Goal: Information Seeking & Learning: Find specific fact

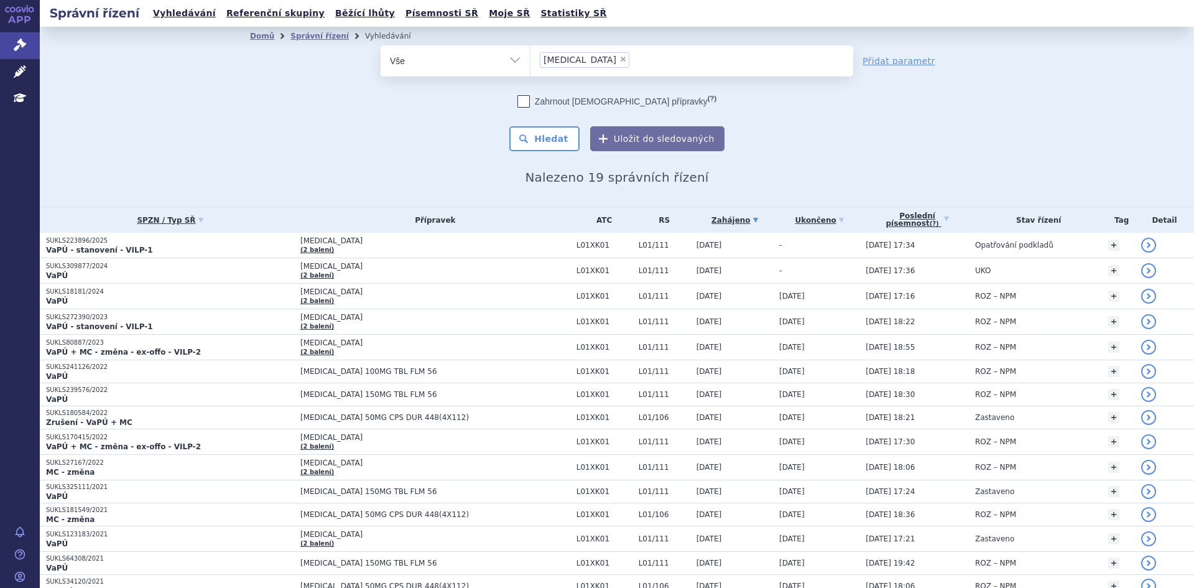
drag, startPoint x: 373, startPoint y: 114, endPoint x: 365, endPoint y: 114, distance: 7.5
click at [373, 114] on div "odstranit Vše Spisová značka Typ SŘ" at bounding box center [617, 98] width 734 height 106
click at [619, 58] on span "×" at bounding box center [622, 58] width 7 height 7
click at [530, 58] on select "lynparza" at bounding box center [530, 60] width 1 height 31
select select
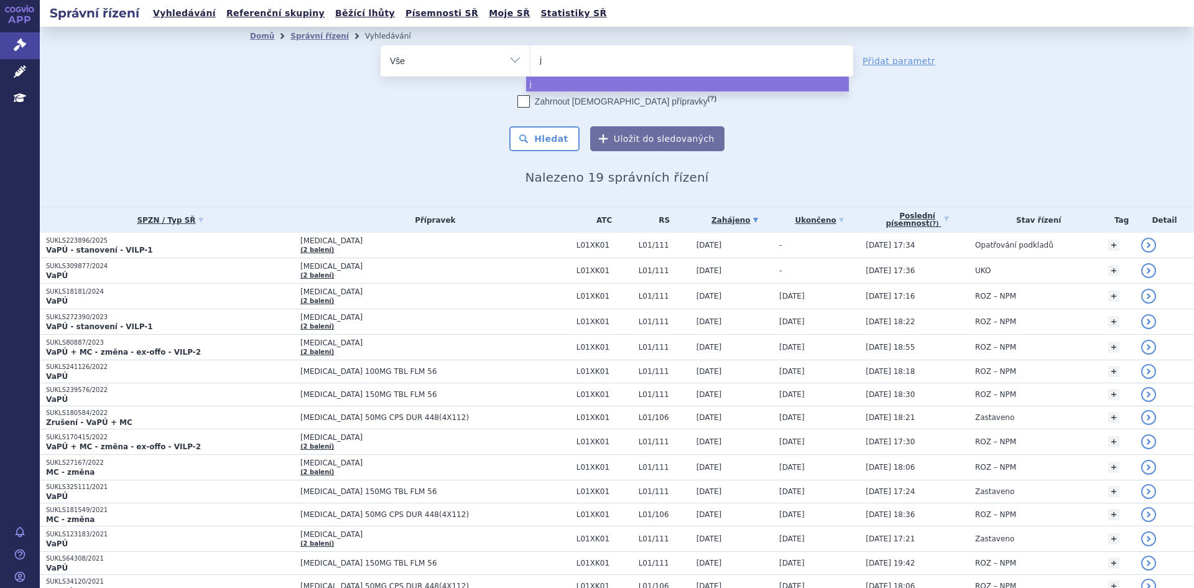
type input "ja"
type input "jard"
type input "jardi"
type input "jardian"
type input "jardiance"
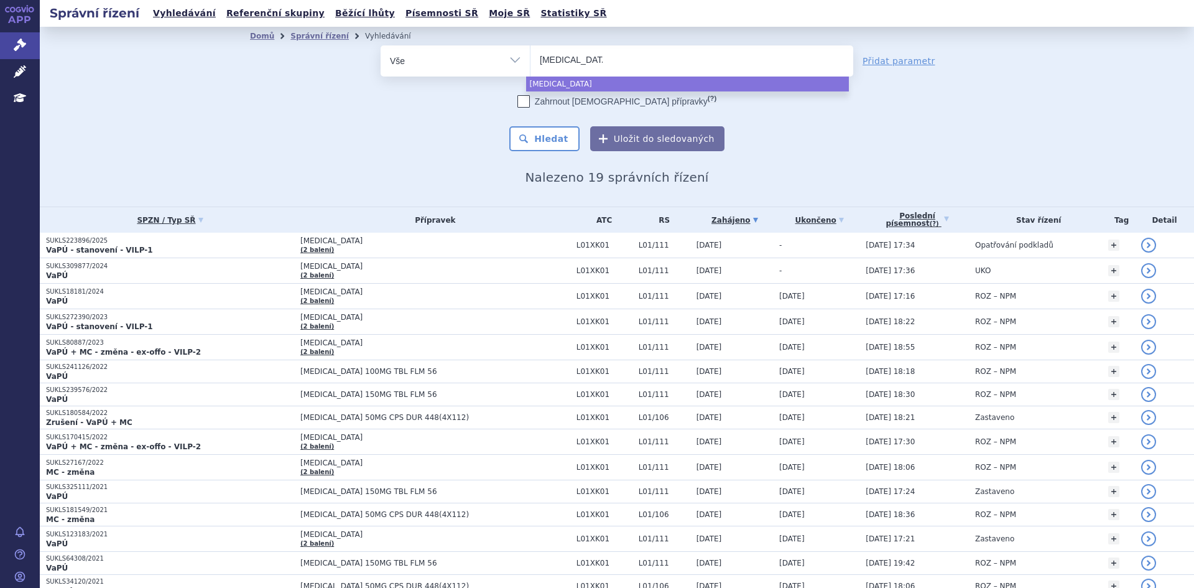
select select "jardiance"
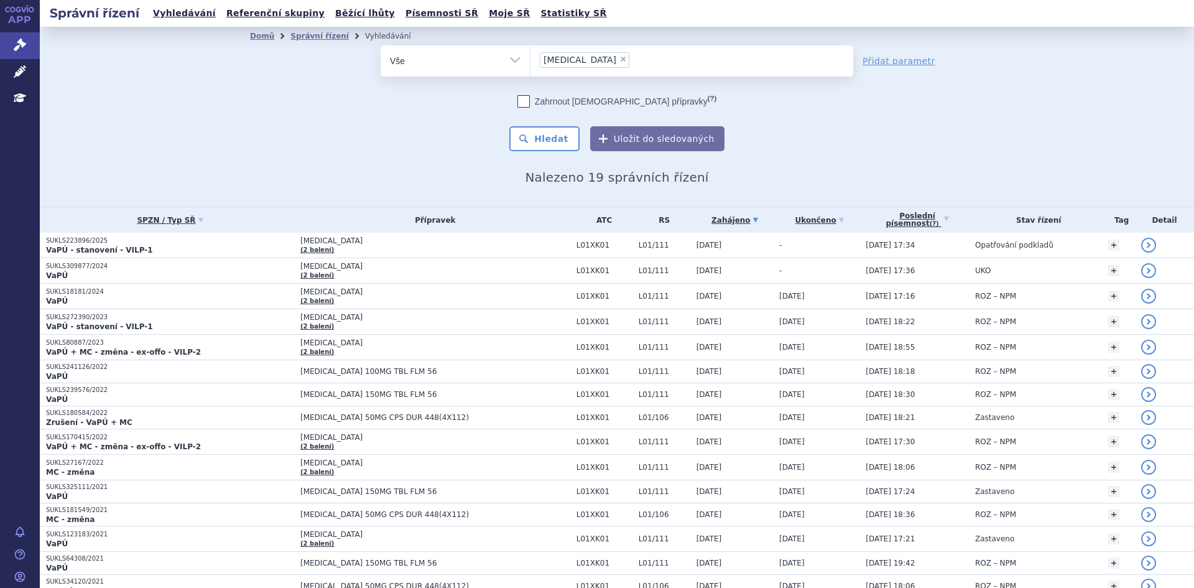
click at [544, 134] on button "Hledat" at bounding box center [544, 138] width 70 height 25
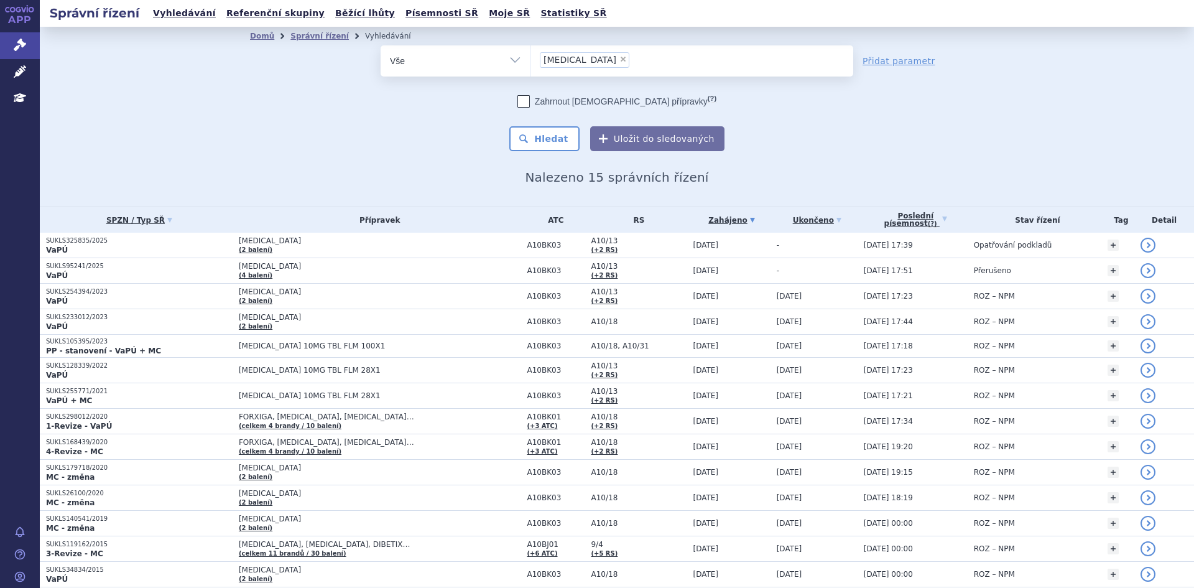
click at [346, 242] on span "[MEDICAL_DATA]" at bounding box center [380, 240] width 282 height 9
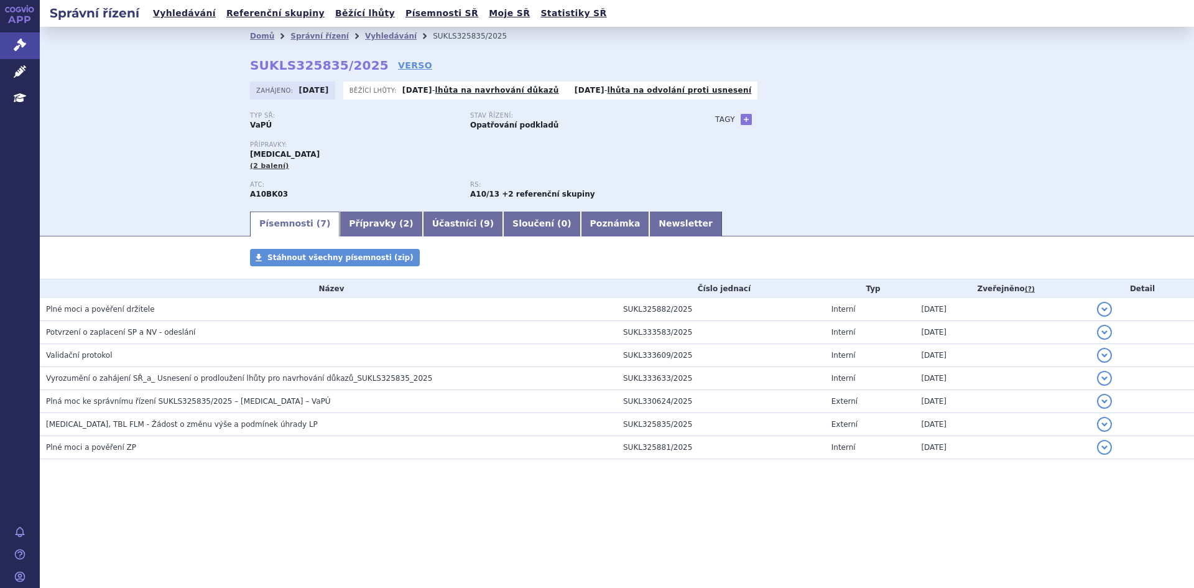
click at [148, 359] on h3 "Validační protokol" at bounding box center [331, 355] width 571 height 12
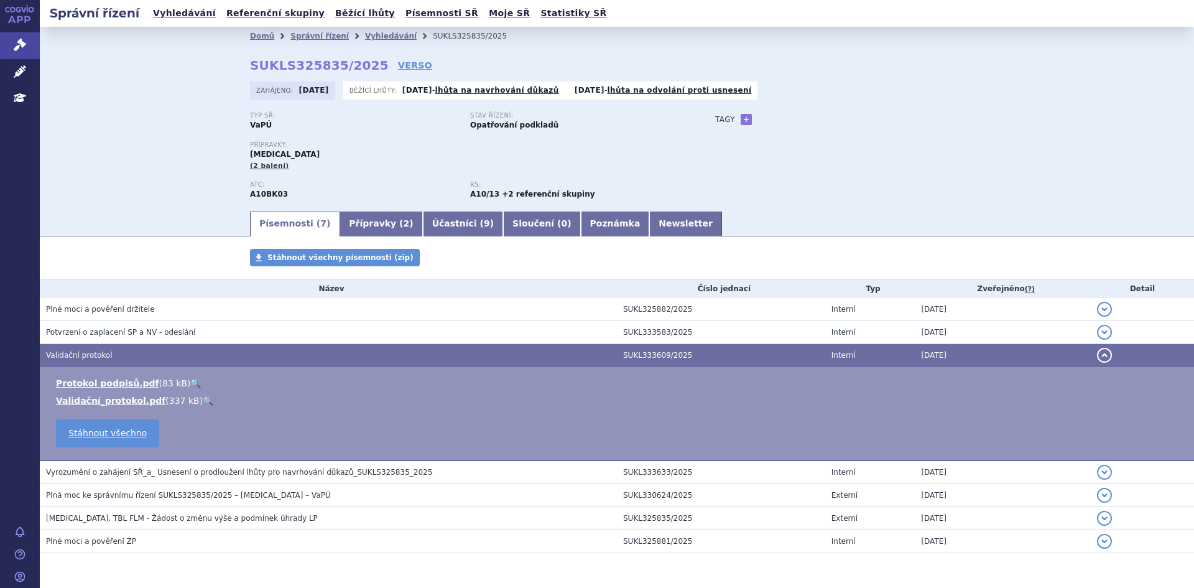
click at [205, 475] on span "Vyrozumění o zahájení SŘ_a_ Usnesení o prodloužení lhůty pro navrhování důkazů_…" at bounding box center [239, 472] width 386 height 9
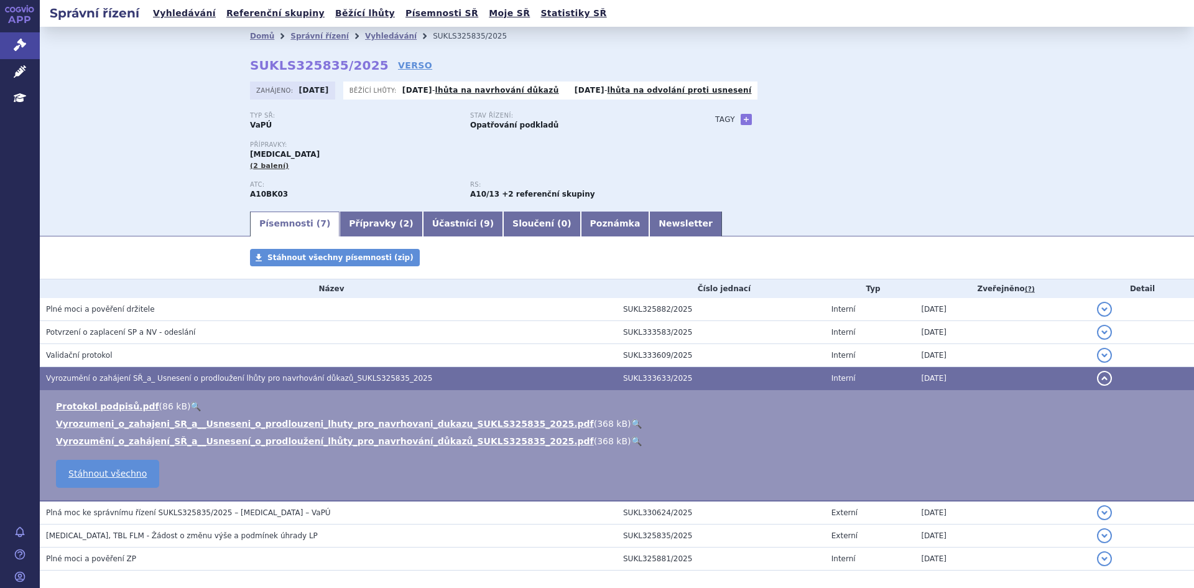
click at [268, 422] on link "Vyrozumeni_o_zahajeni_SR_a__Usneseni_o_prodlouzeni_lhuty_pro_navrhovani_dukazu_…" at bounding box center [325, 424] width 538 height 10
click at [80, 351] on span "Validační protokol" at bounding box center [79, 355] width 67 height 9
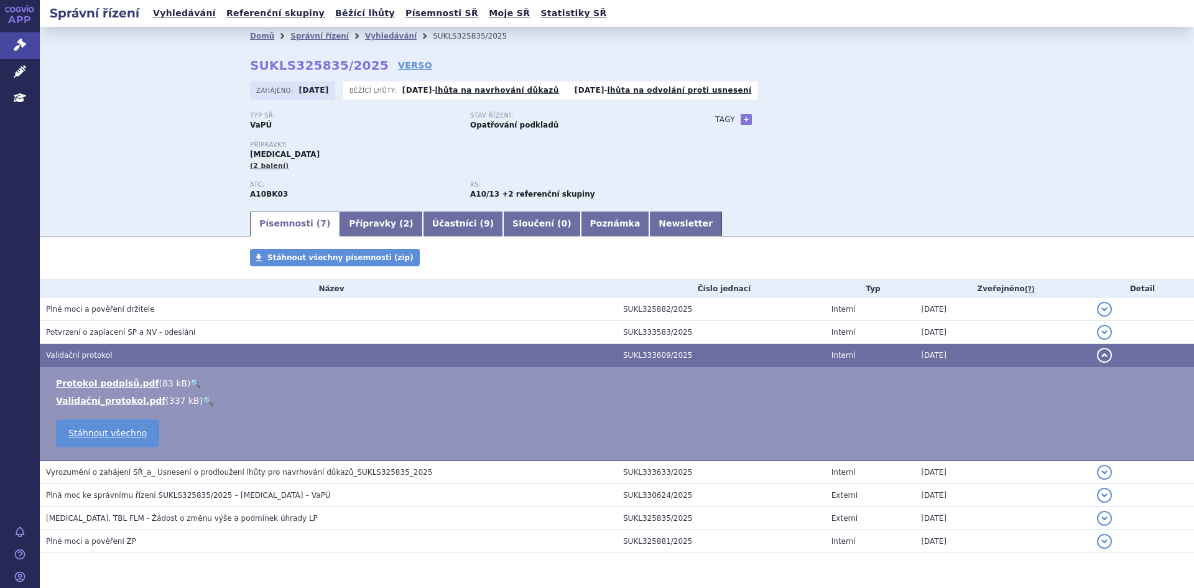
click at [72, 399] on link "Validační_protokol.pdf" at bounding box center [110, 401] width 109 height 10
click at [363, 214] on link "Přípravky ( 2 )" at bounding box center [381, 223] width 83 height 25
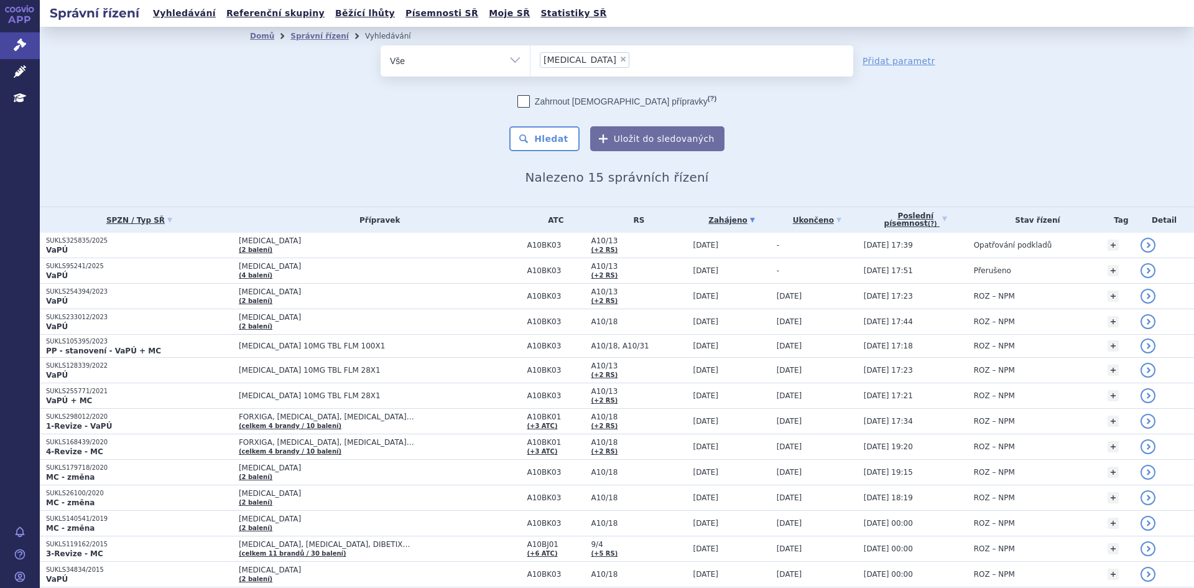
click at [151, 271] on p "VaPÚ" at bounding box center [139, 276] width 187 height 10
click at [188, 160] on div "Domů Správní řízení Vyhledávání Vyhledávání ve správních řízeních odstranit Vše…" at bounding box center [617, 117] width 1154 height 180
click at [407, 144] on div "Zahrnout bratrské přípravky (?) Hledat Uložit do sledovaných" at bounding box center [617, 123] width 473 height 56
click at [176, 274] on p "VaPÚ" at bounding box center [139, 276] width 187 height 10
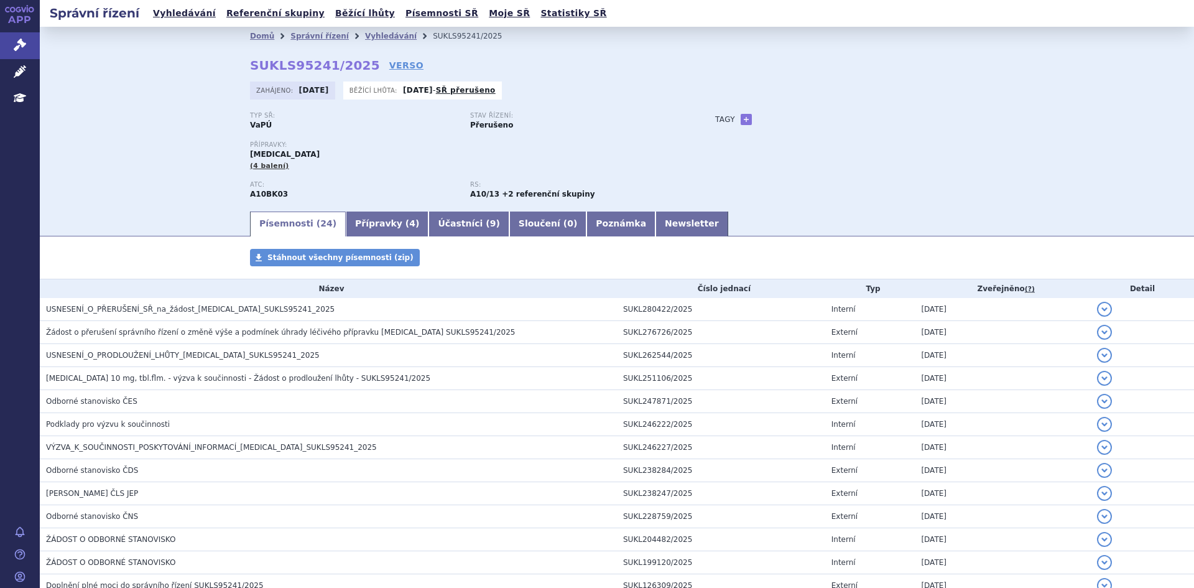
scroll to position [311, 0]
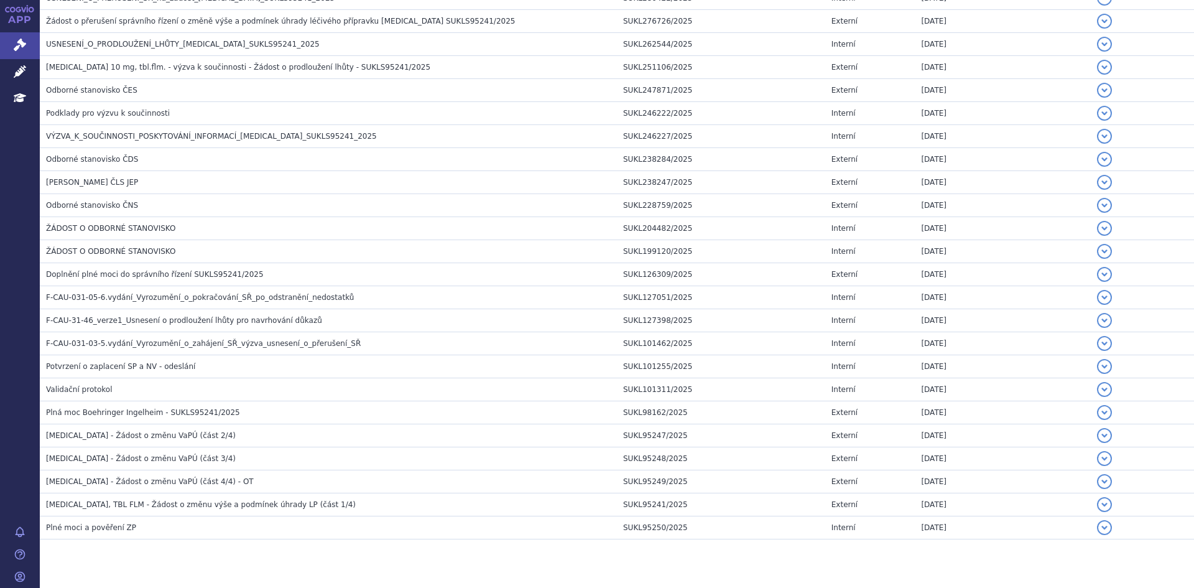
click at [149, 386] on h3 "Validační protokol" at bounding box center [331, 389] width 571 height 12
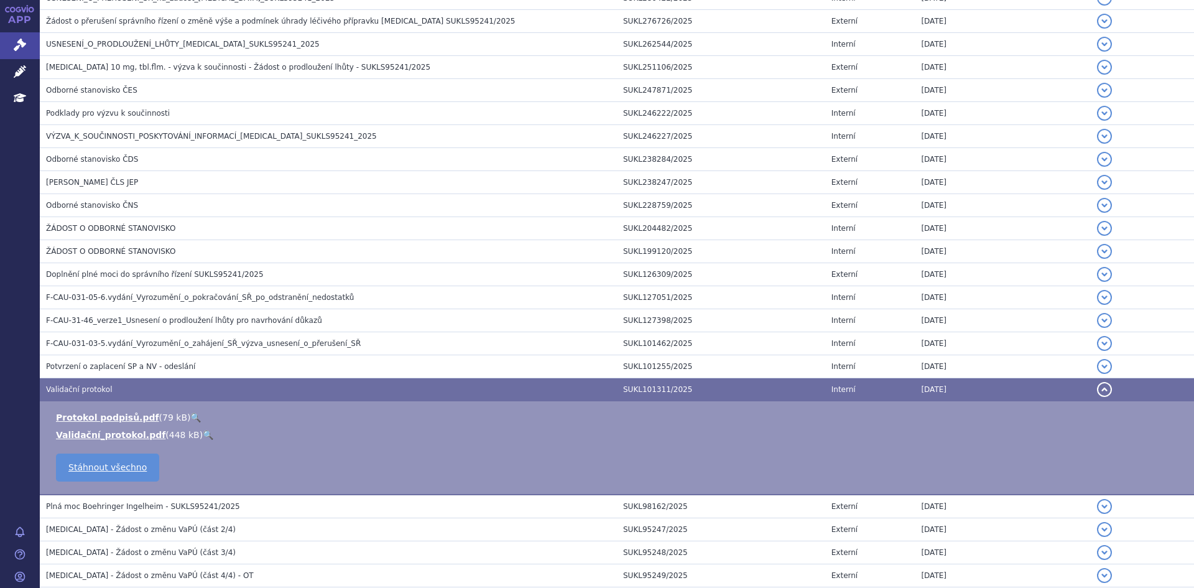
click at [134, 435] on link "Validační_protokol.pdf" at bounding box center [110, 435] width 109 height 10
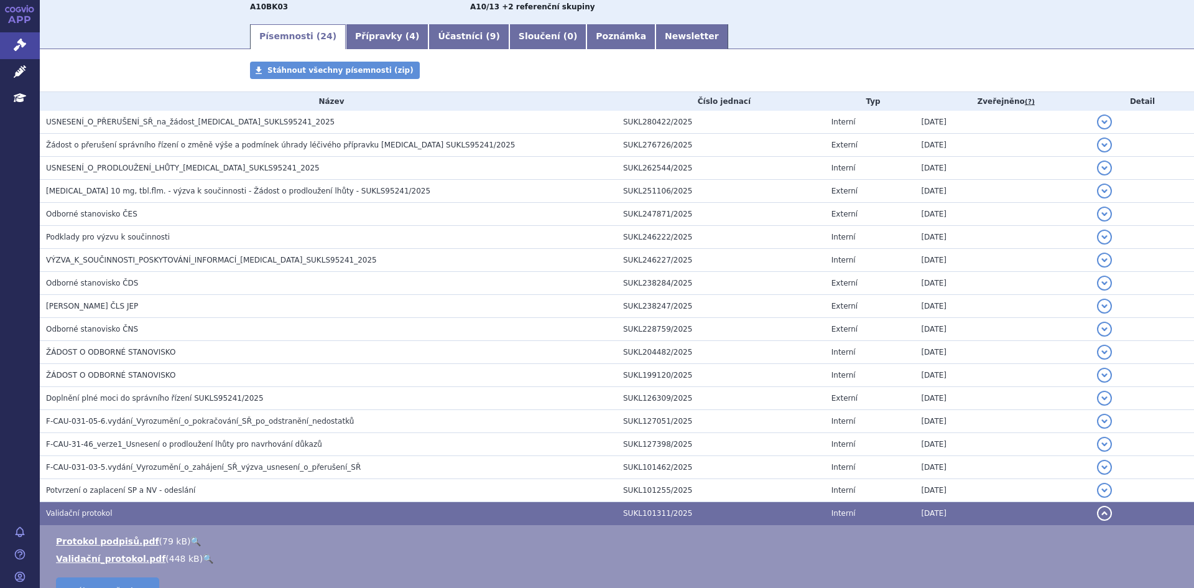
scroll to position [0, 0]
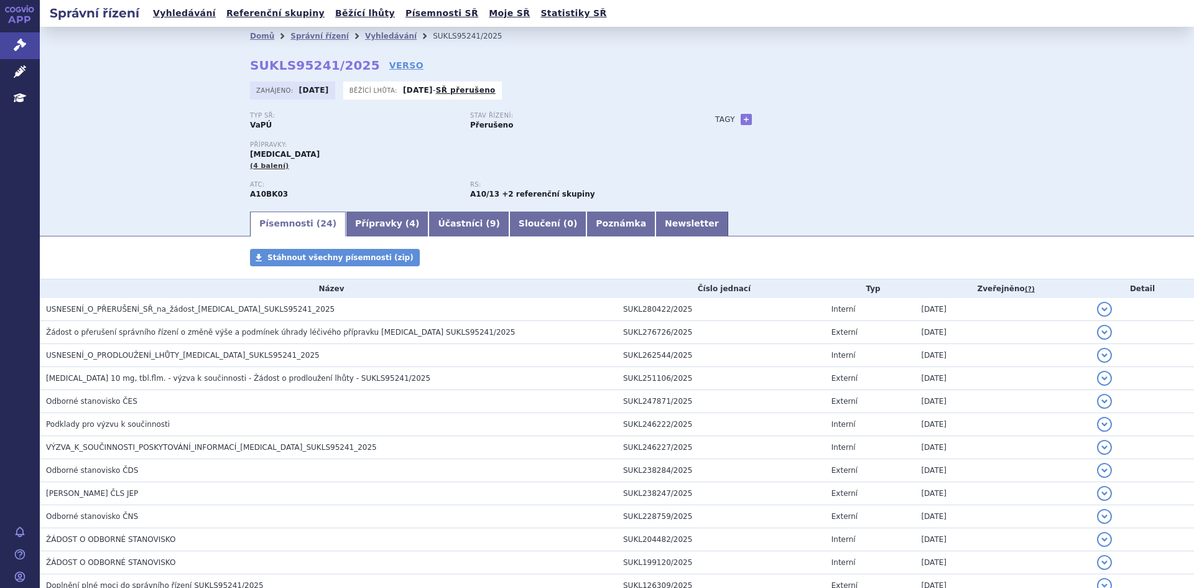
click at [373, 228] on link "Přípravky ( 4 )" at bounding box center [387, 223] width 83 height 25
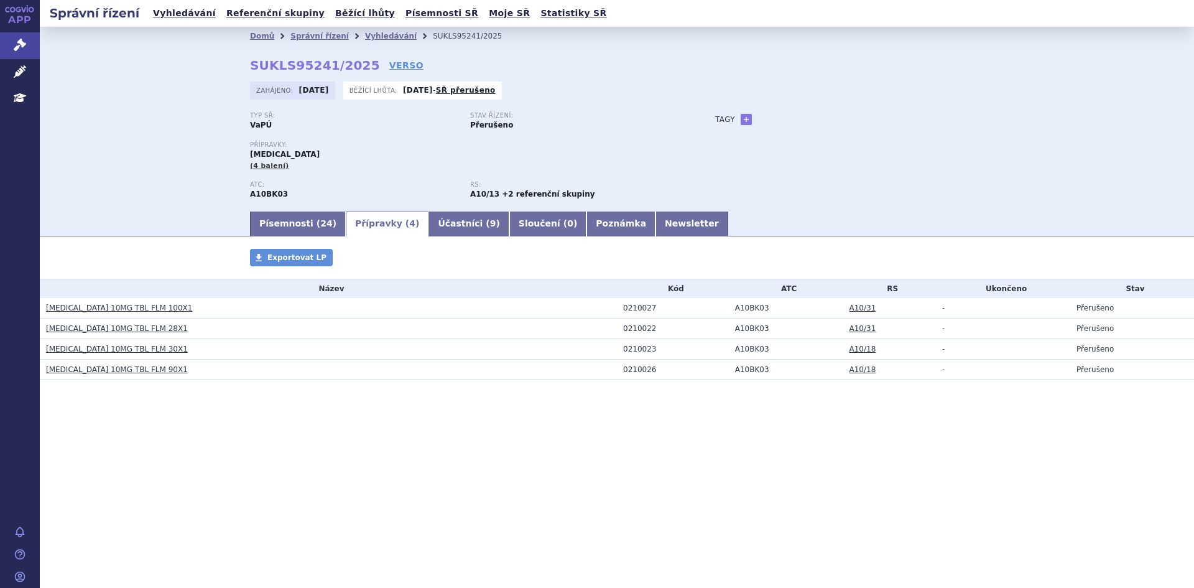
click at [320, 219] on span "24" at bounding box center [326, 223] width 12 height 10
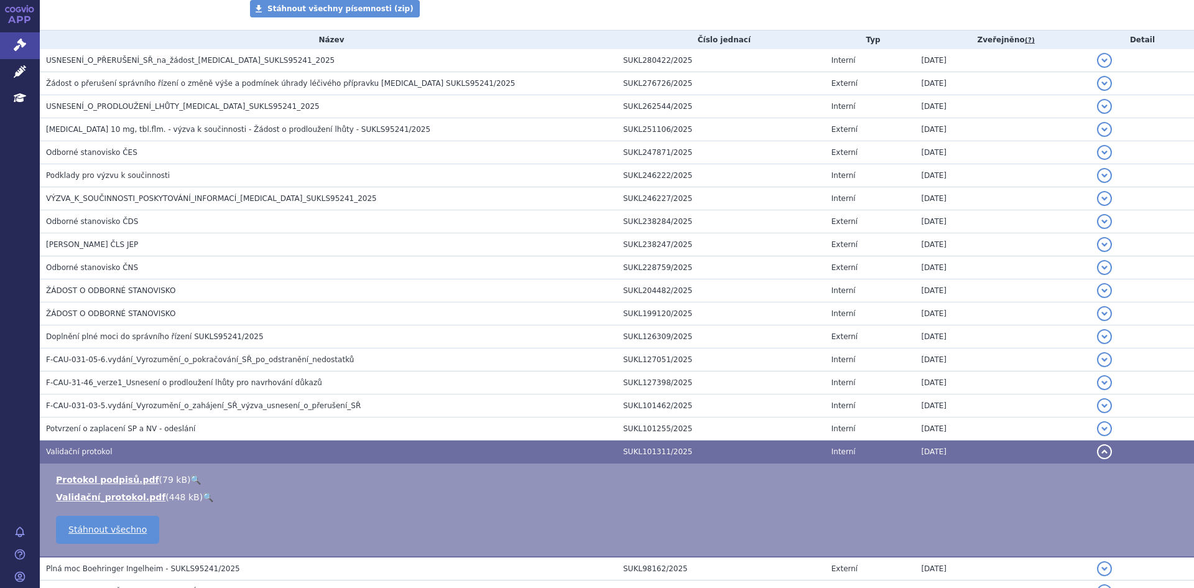
scroll to position [187, 0]
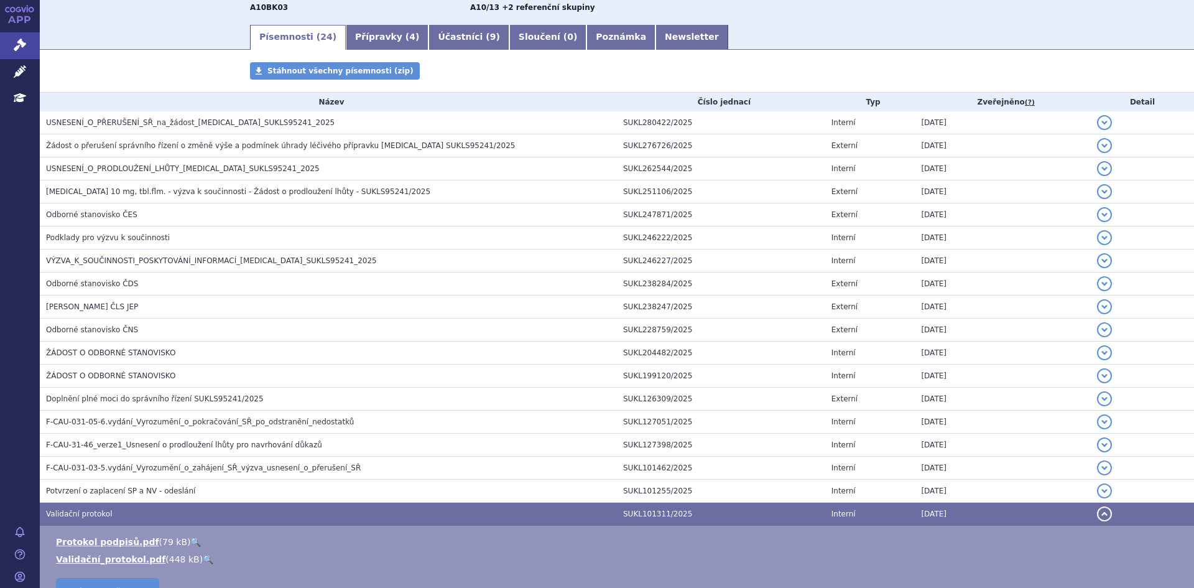
click at [318, 139] on td "Žádost o přerušení správního řízení o změně výše a podmínek úhrady léčivého pří…" at bounding box center [328, 145] width 577 height 23
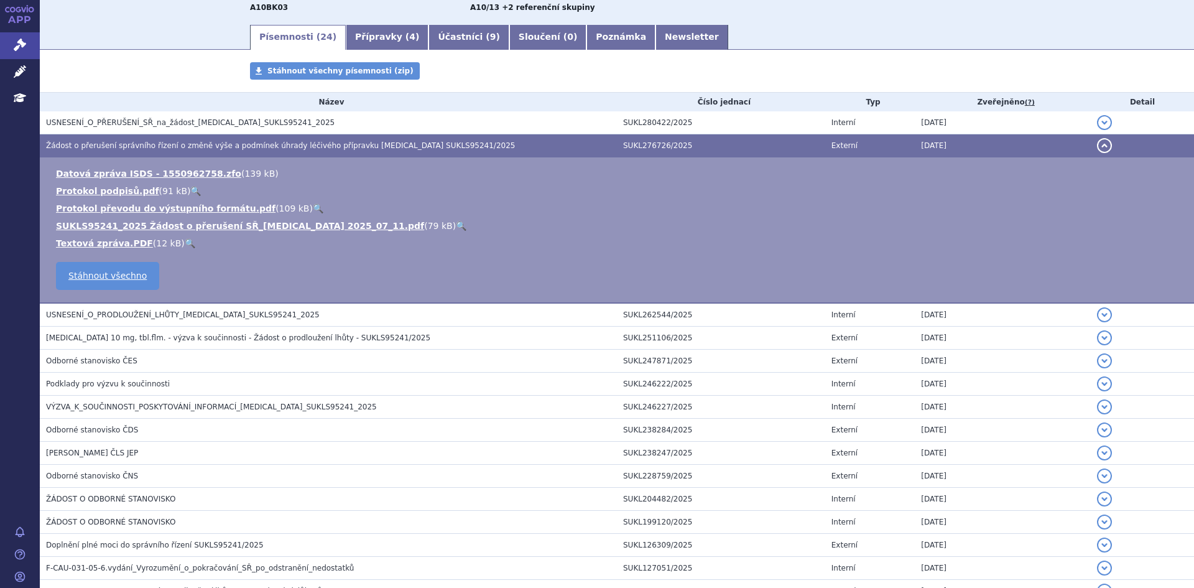
click at [232, 224] on link "SUKLS95241_2025 Žádost o přerušení SŘ_[MEDICAL_DATA] 2025_07_11.pdf" at bounding box center [240, 226] width 368 height 10
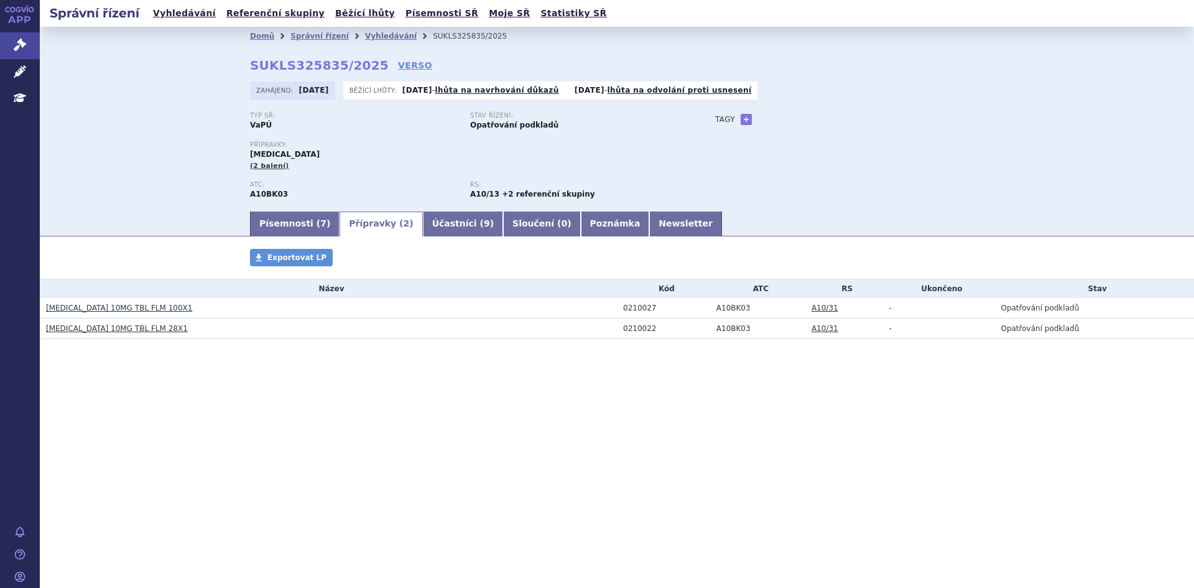
click at [308, 444] on div "Správní řízení Vyhledávání Referenční skupiny Běžící lhůty Písemnosti SŘ Moje S…" at bounding box center [617, 294] width 1154 height 588
click at [195, 121] on div "Domů Správní řízení Vyhledávání SUKLS325835/2025 SUKLS325835/2025 VERSO Zahájen…" at bounding box center [617, 118] width 1154 height 183
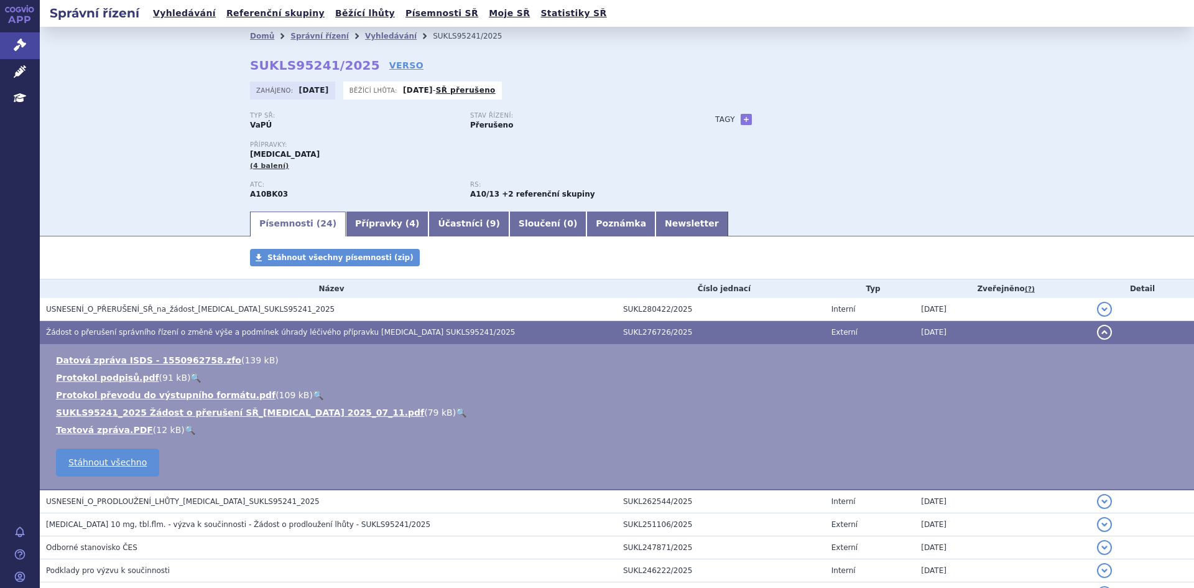
scroll to position [187, 0]
